Goal: Information Seeking & Learning: Learn about a topic

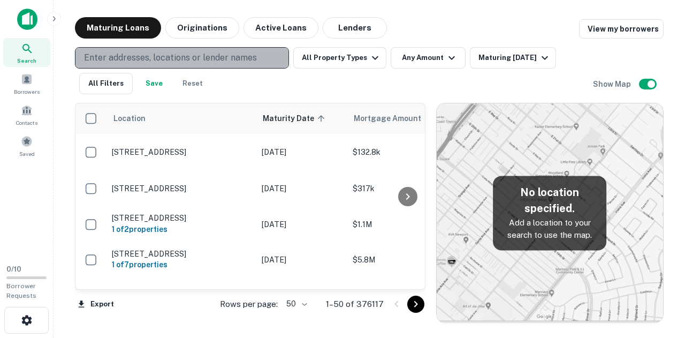
click at [181, 58] on p "Enter addresses, locations or lender names" at bounding box center [170, 57] width 173 height 13
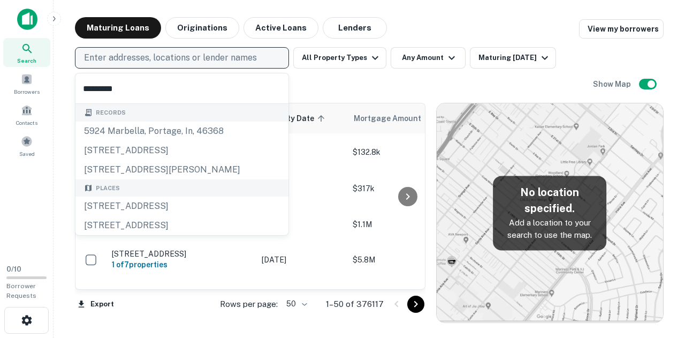
type input "**********"
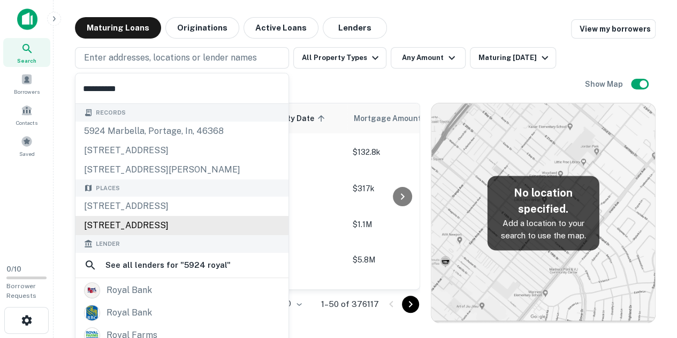
click at [138, 220] on div "Places 5924 Royal Palm Drive, Plano, TX, USA 5924 Royal Lane, Dallas, TX, USA" at bounding box center [181, 207] width 213 height 56
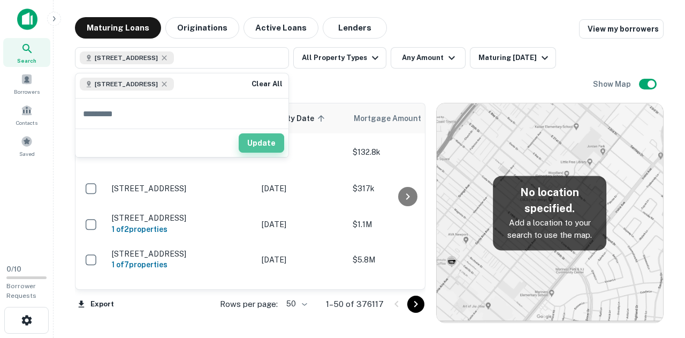
click at [262, 142] on button "Update" at bounding box center [261, 142] width 45 height 19
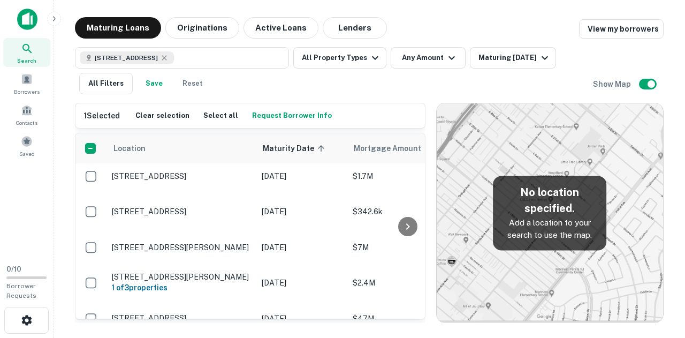
scroll to position [1685, 0]
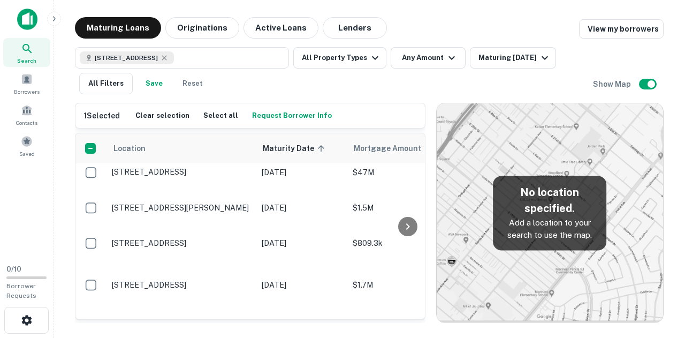
click at [25, 56] on span "Search" at bounding box center [26, 60] width 19 height 9
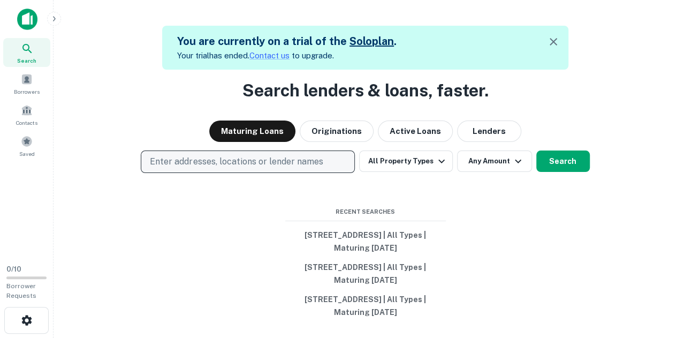
click at [209, 155] on button "Enter addresses, locations or lender names" at bounding box center [248, 161] width 214 height 22
type input "**********"
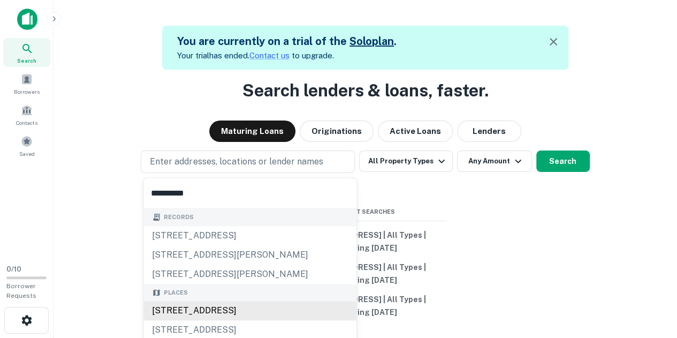
click at [197, 314] on div "[STREET_ADDRESS]" at bounding box center [249, 310] width 213 height 19
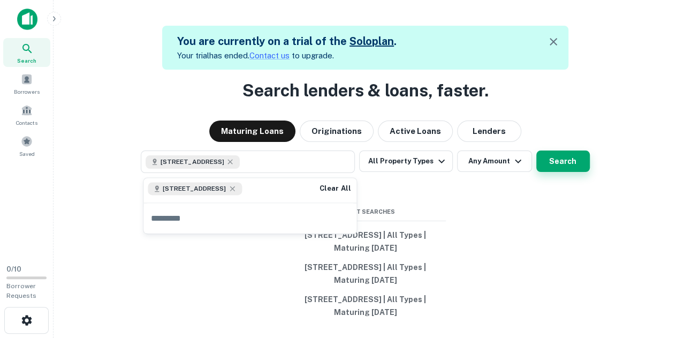
click at [566, 164] on button "Search" at bounding box center [562, 160] width 53 height 21
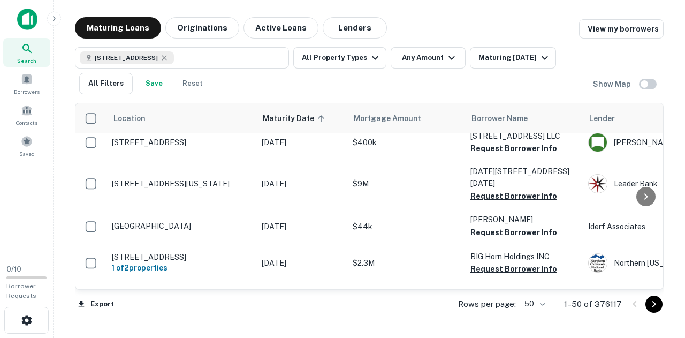
scroll to position [1836, 0]
